Goal: Information Seeking & Learning: Learn about a topic

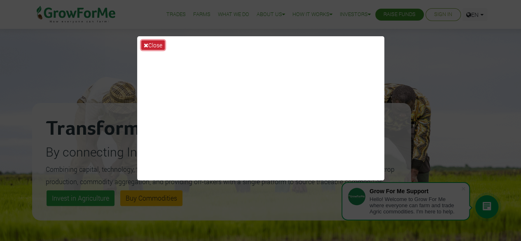
click at [152, 44] on button "Close" at bounding box center [152, 44] width 23 height 9
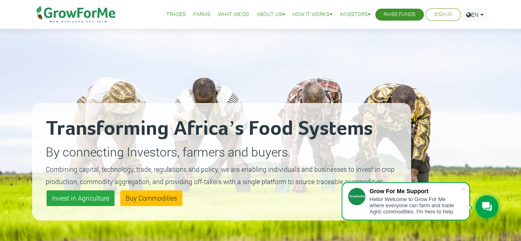
click at [172, 13] on link "Trades" at bounding box center [175, 14] width 19 height 9
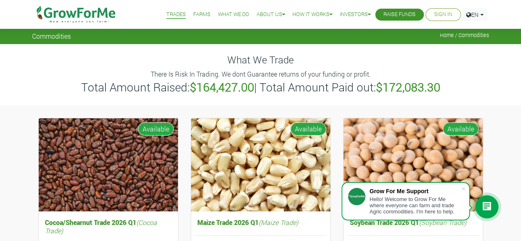
click at [221, 14] on link "What We Do" at bounding box center [233, 14] width 31 height 9
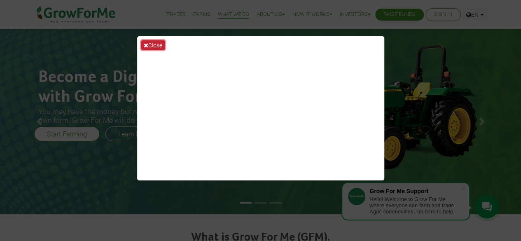
click at [155, 44] on button "Close" at bounding box center [152, 44] width 23 height 9
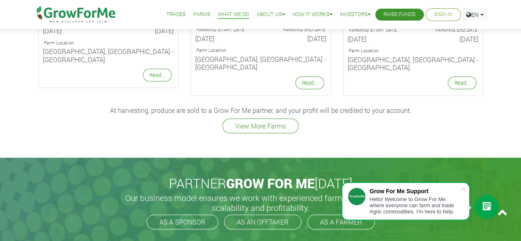
scroll to position [1163, 0]
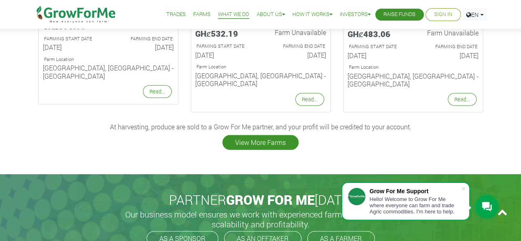
click at [280, 135] on link "View More Farms" at bounding box center [260, 142] width 76 height 15
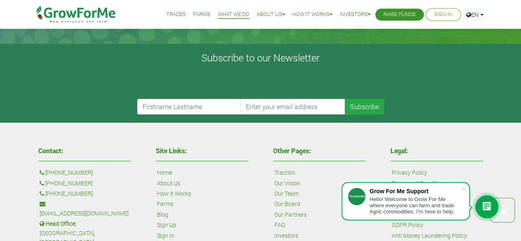
scroll to position [1408, 0]
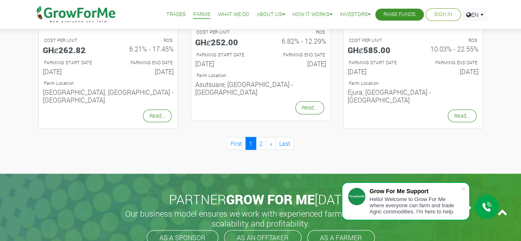
scroll to position [939, 0]
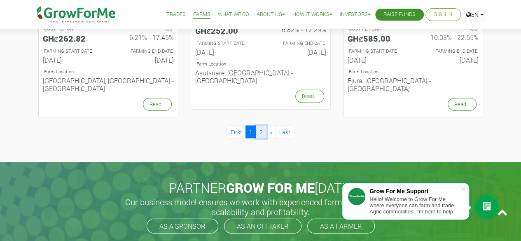
click at [262, 126] on link "2" at bounding box center [261, 132] width 11 height 13
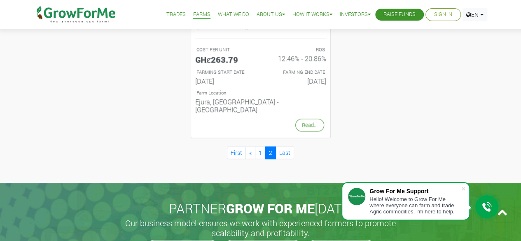
scroll to position [445, 0]
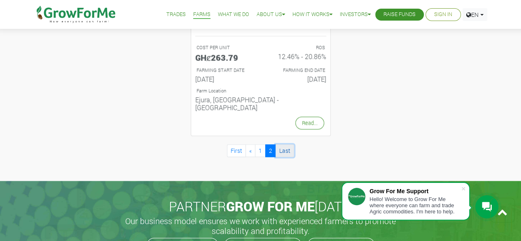
click at [282, 144] on link "Last" at bounding box center [284, 150] width 19 height 13
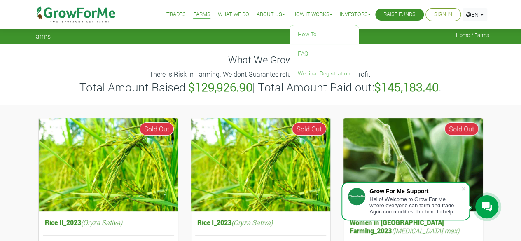
click at [292, 15] on link "How it Works" at bounding box center [312, 14] width 40 height 9
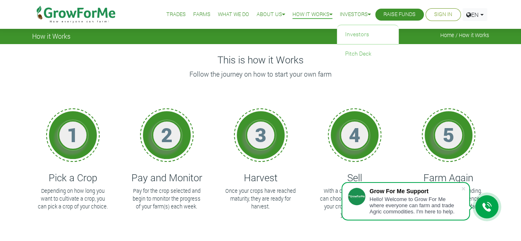
click at [360, 11] on link "Investors" at bounding box center [355, 14] width 31 height 9
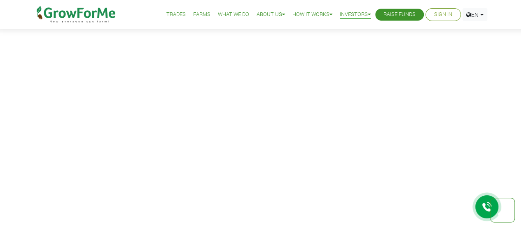
scroll to position [527, 0]
click at [170, 11] on link "Trades" at bounding box center [175, 14] width 19 height 9
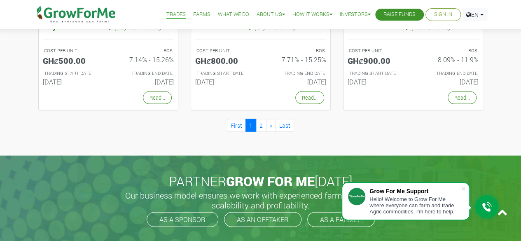
scroll to position [840, 0]
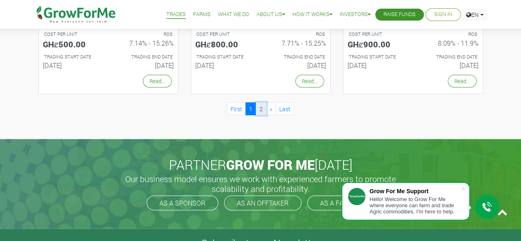
click at [257, 106] on link "2" at bounding box center [261, 109] width 11 height 13
